Goal: Transaction & Acquisition: Book appointment/travel/reservation

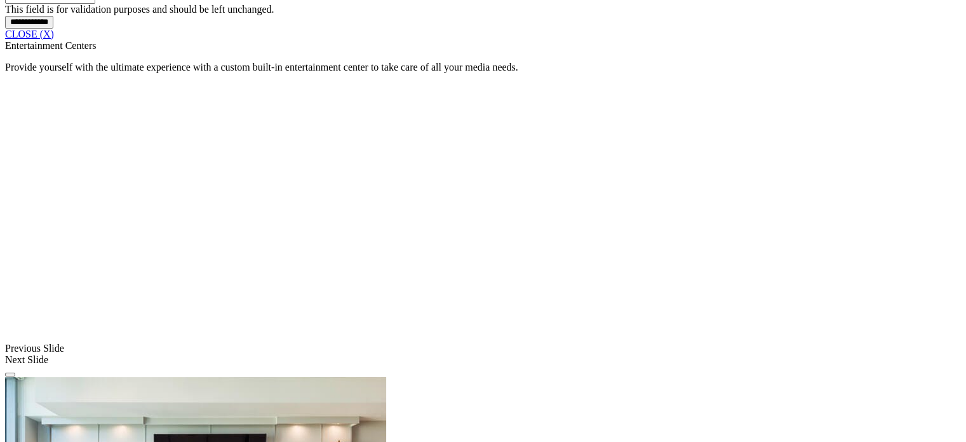
scroll to position [1207, 0]
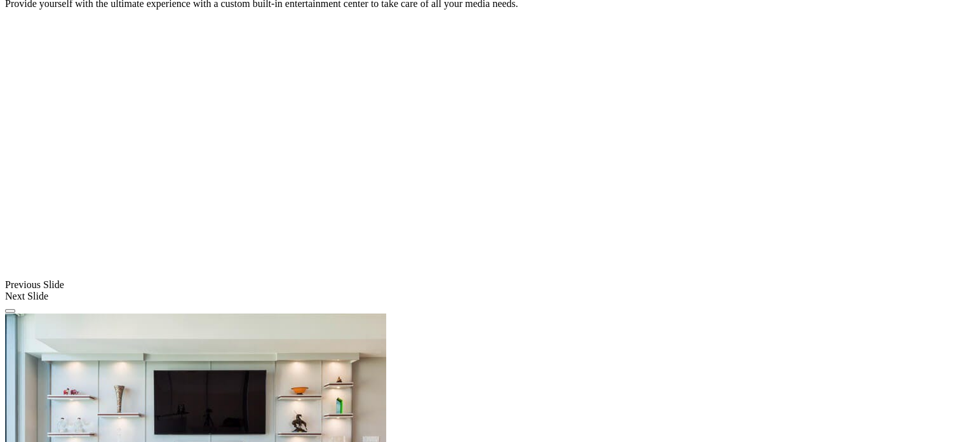
drag, startPoint x: 166, startPoint y: 294, endPoint x: 174, endPoint y: 294, distance: 7.7
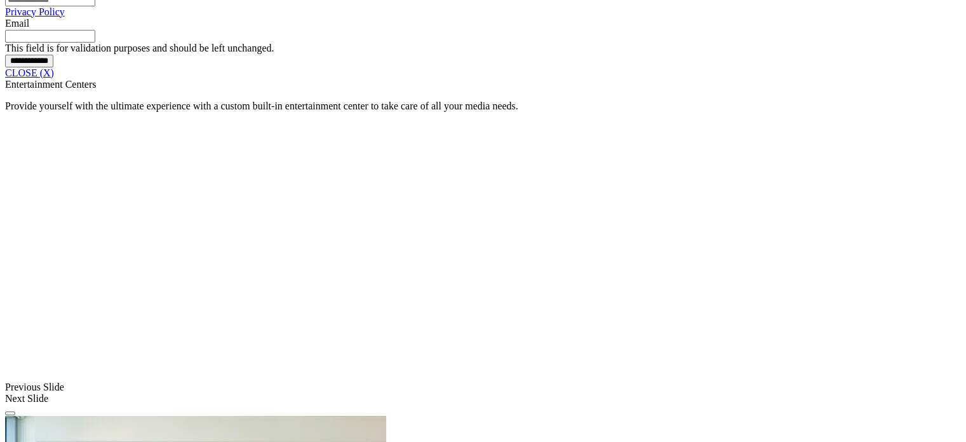
scroll to position [1080, 0]
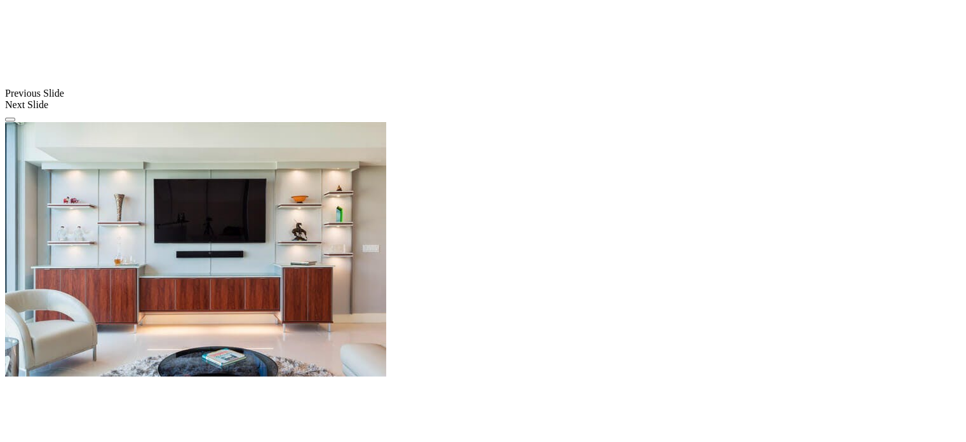
scroll to position [1144, 0]
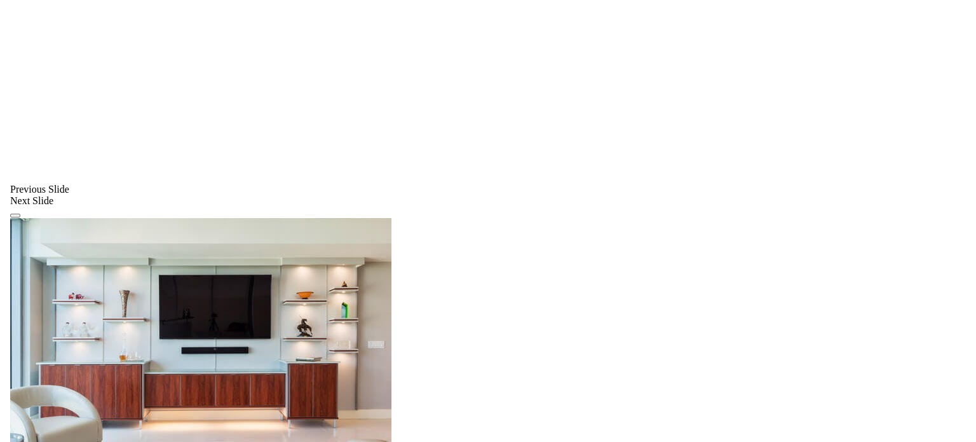
scroll to position [889, 0]
